Goal: Task Accomplishment & Management: Manage account settings

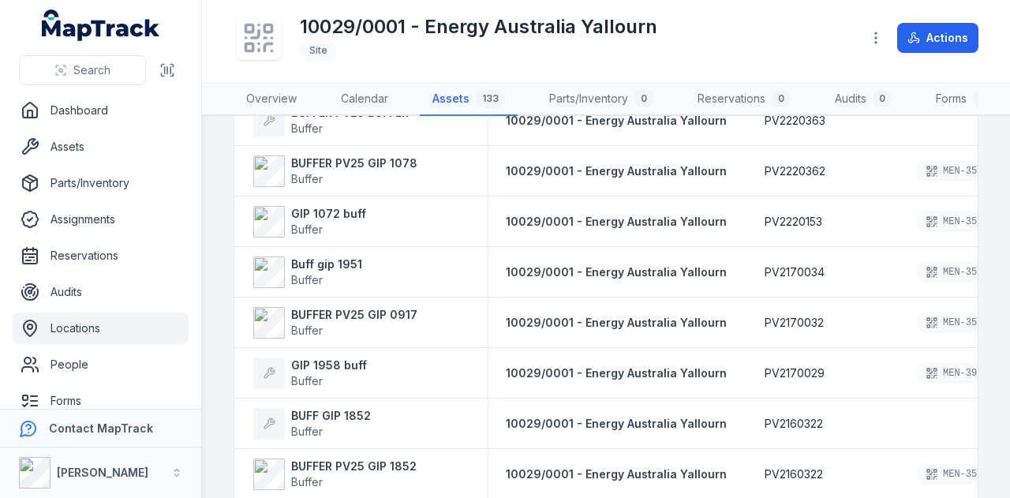
scroll to position [710, 0]
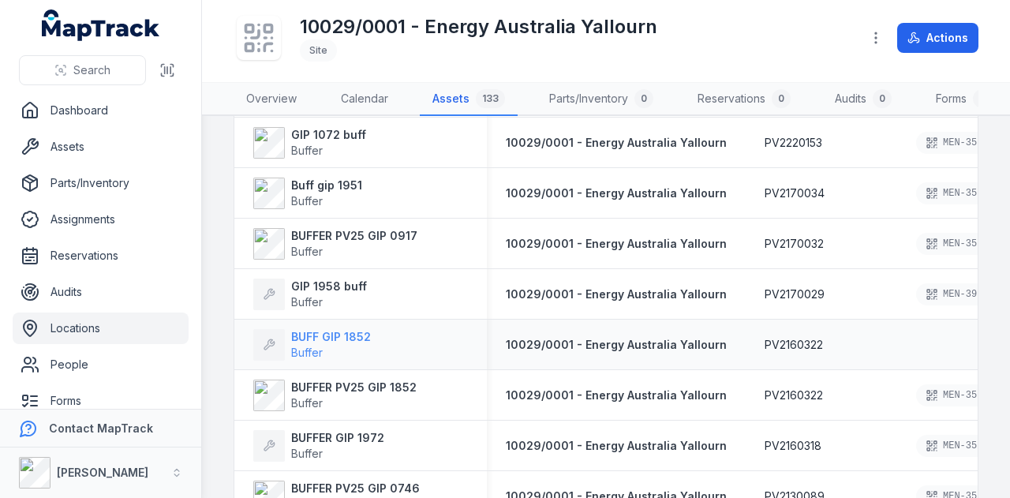
click at [335, 356] on span "Buffer" at bounding box center [331, 353] width 80 height 16
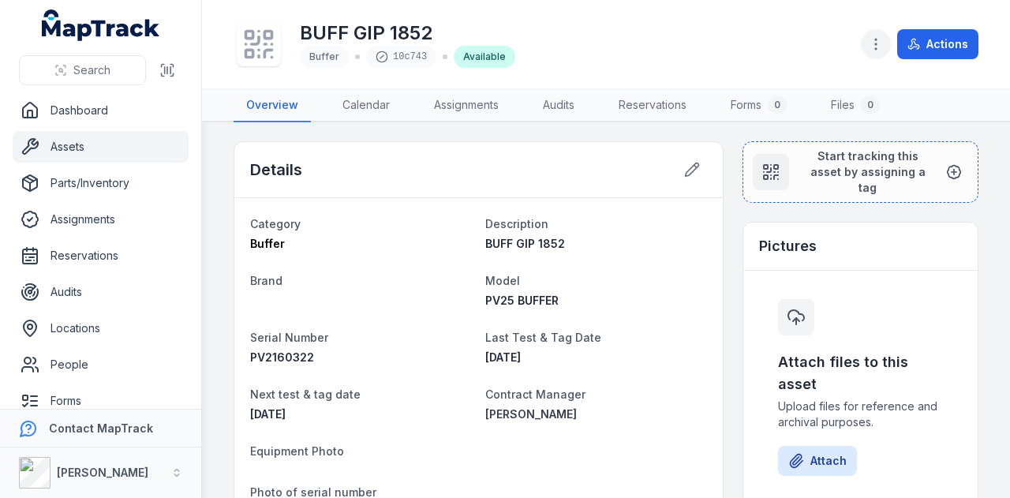
click at [882, 36] on button "button" at bounding box center [876, 44] width 30 height 30
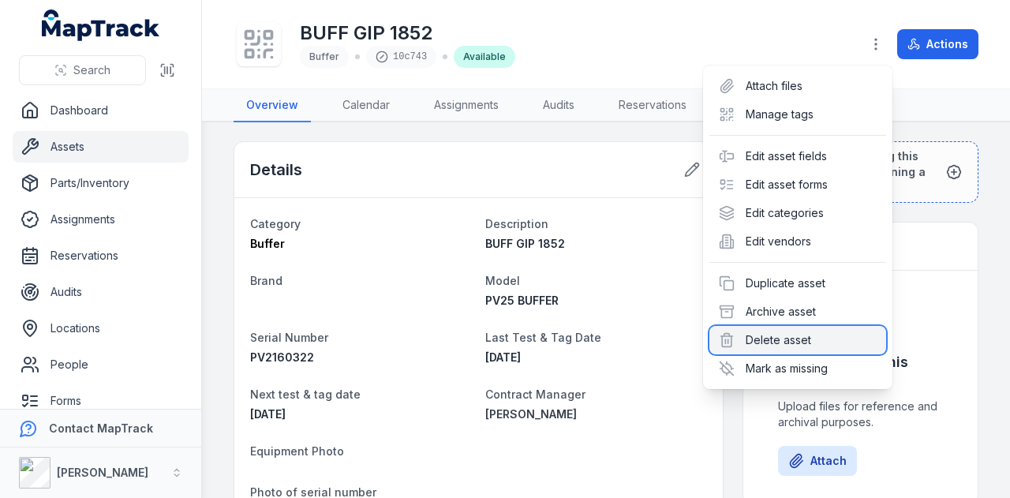
click at [779, 350] on div "Delete asset" at bounding box center [797, 340] width 177 height 28
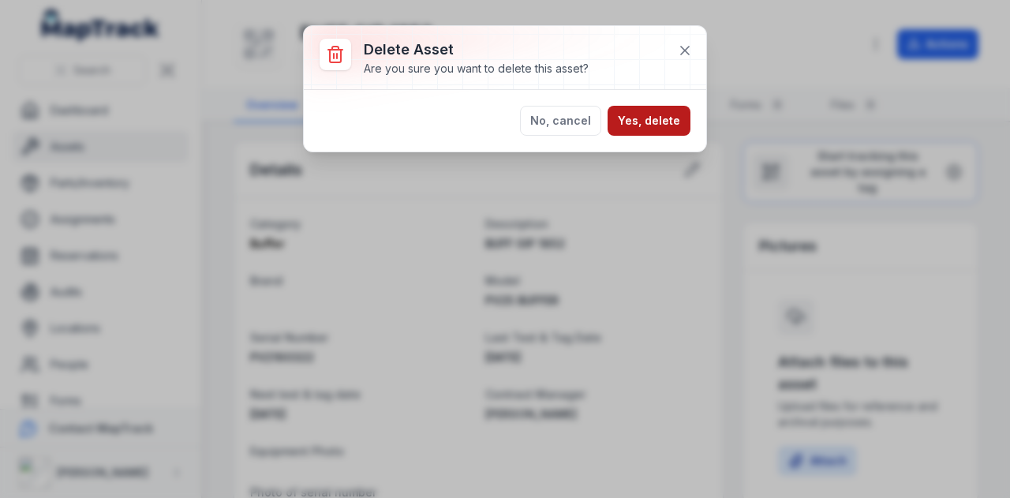
click at [613, 111] on button "Yes, delete" at bounding box center [649, 121] width 83 height 30
click at [627, 116] on button "Yes, delete" at bounding box center [649, 121] width 83 height 30
